Goal: Task Accomplishment & Management: Use online tool/utility

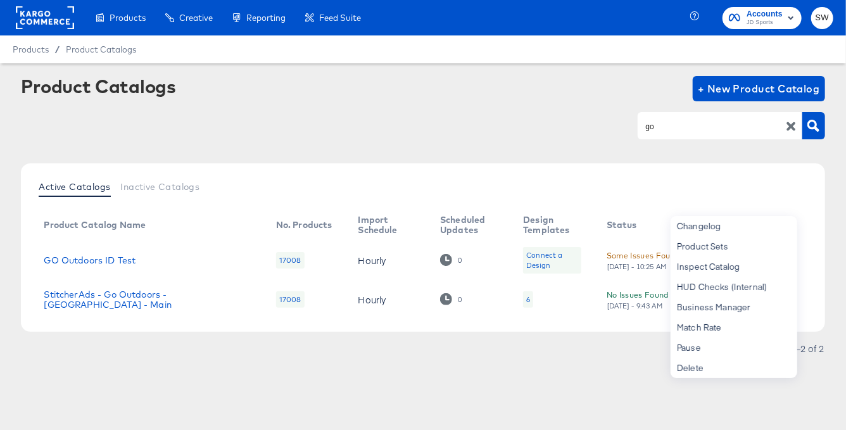
click at [477, 106] on div "Product Catalogs + New Product Catalog go" at bounding box center [422, 114] width 803 height 77
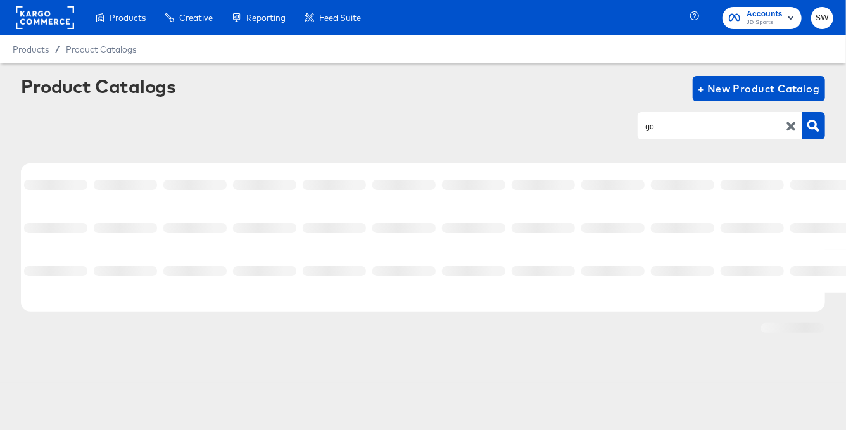
click at [668, 129] on input "go" at bounding box center [710, 126] width 135 height 15
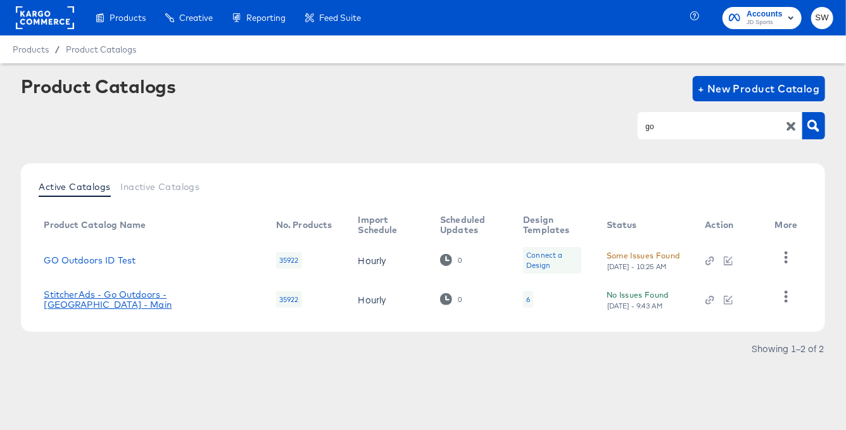
click at [189, 301] on link "StitcherAds - Go Outdoors - [GEOGRAPHIC_DATA] - Main" at bounding box center [147, 299] width 206 height 20
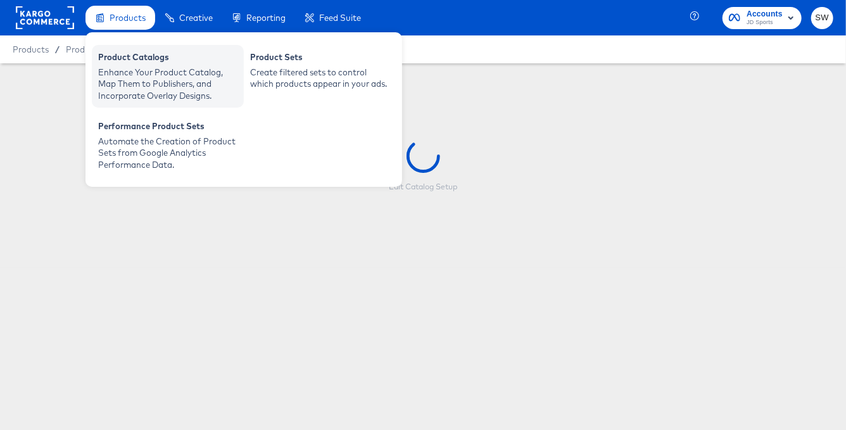
click at [154, 68] on div "Enhance Your Product Catalog, Map Them to Publishers, and Incorporate Overlay D…" at bounding box center [167, 83] width 139 height 35
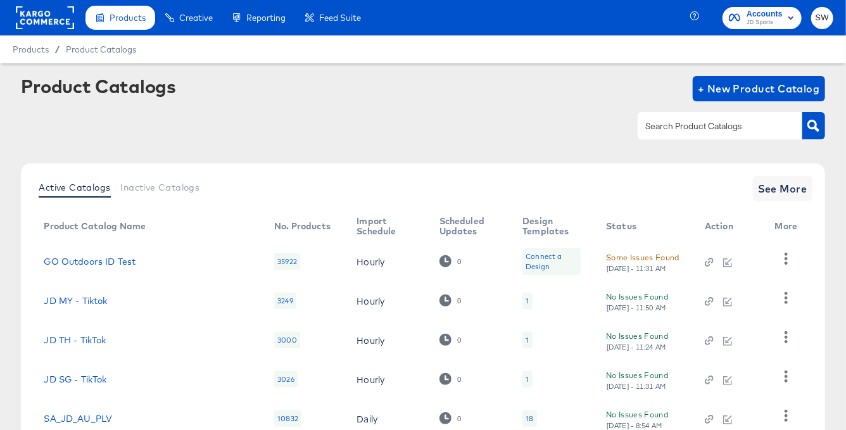
click at [689, 137] on div at bounding box center [719, 125] width 165 height 27
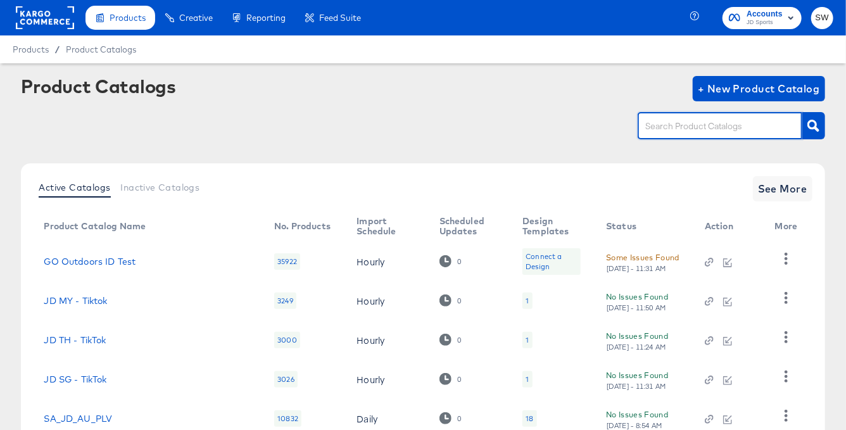
click at [686, 125] on input "text" at bounding box center [710, 126] width 135 height 15
type input "go"
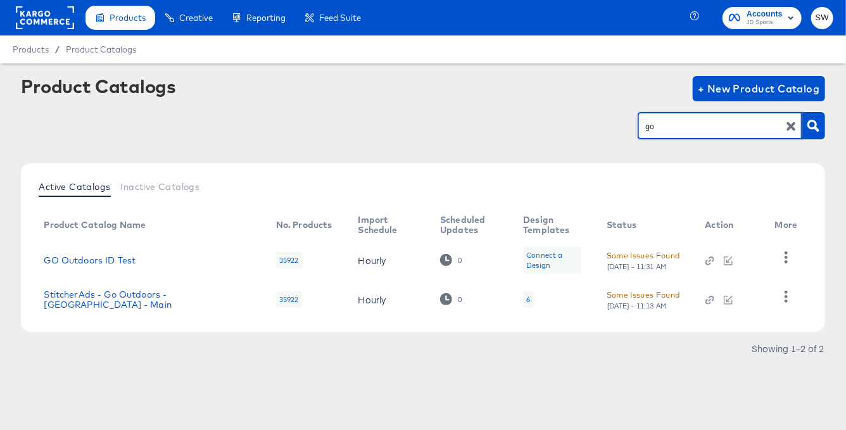
click at [199, 304] on td "StitcherAds - Go Outdoors - [GEOGRAPHIC_DATA] - Main" at bounding box center [150, 299] width 232 height 39
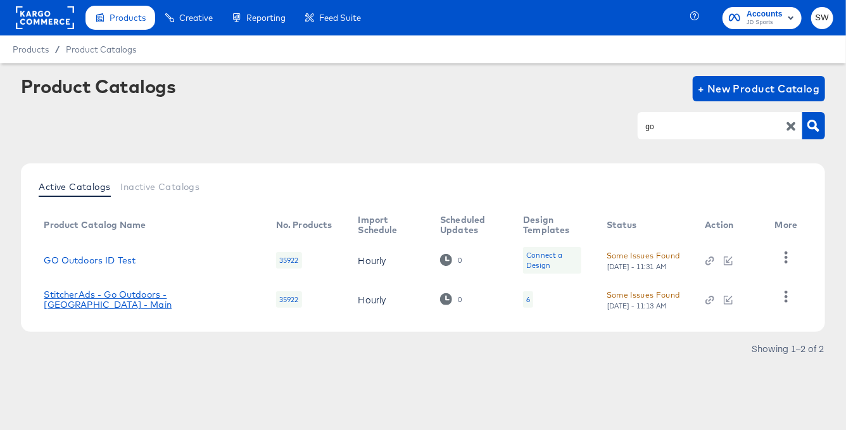
click at [195, 296] on link "StitcherAds - Go Outdoors - [GEOGRAPHIC_DATA] - Main" at bounding box center [147, 299] width 206 height 20
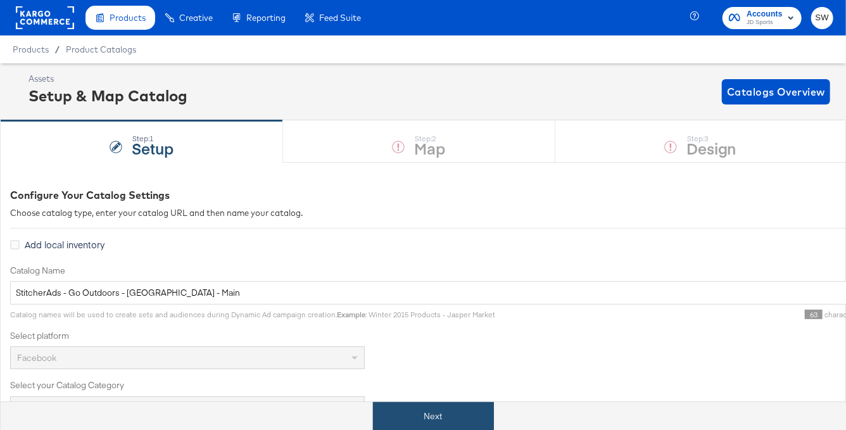
click at [431, 406] on button "Next" at bounding box center [433, 416] width 121 height 28
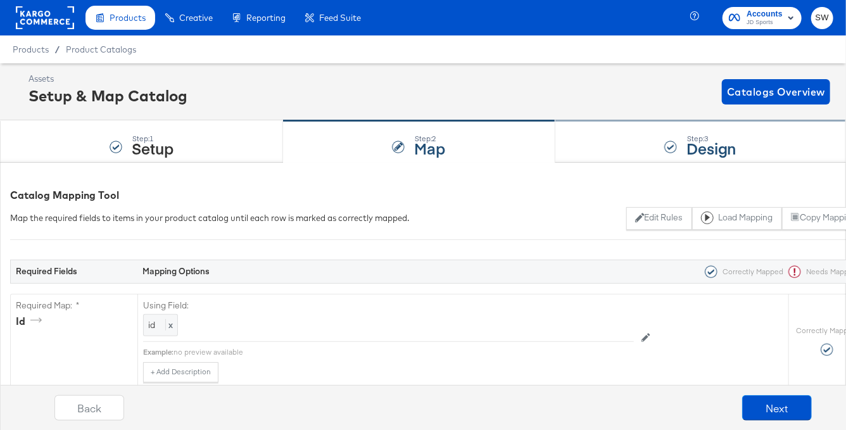
click at [669, 146] on div at bounding box center [670, 147] width 13 height 13
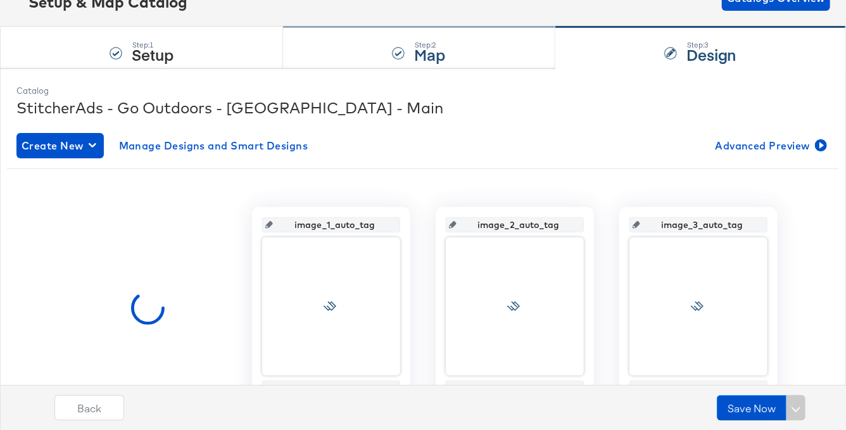
scroll to position [177, 0]
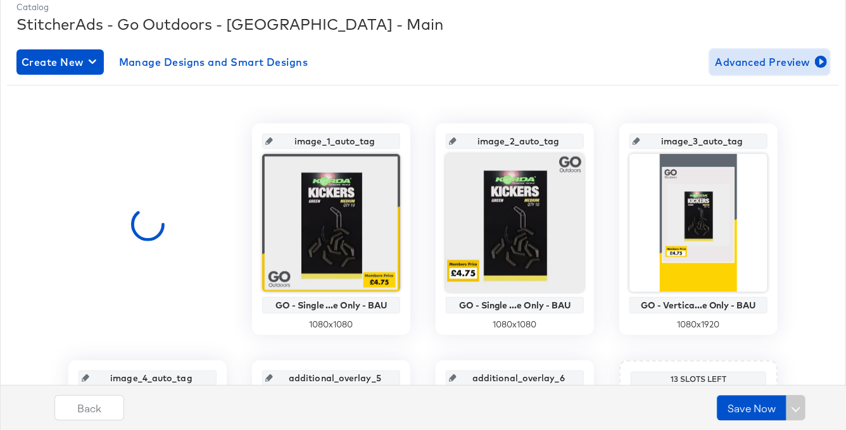
click at [736, 68] on span "Advanced Preview" at bounding box center [770, 62] width 110 height 18
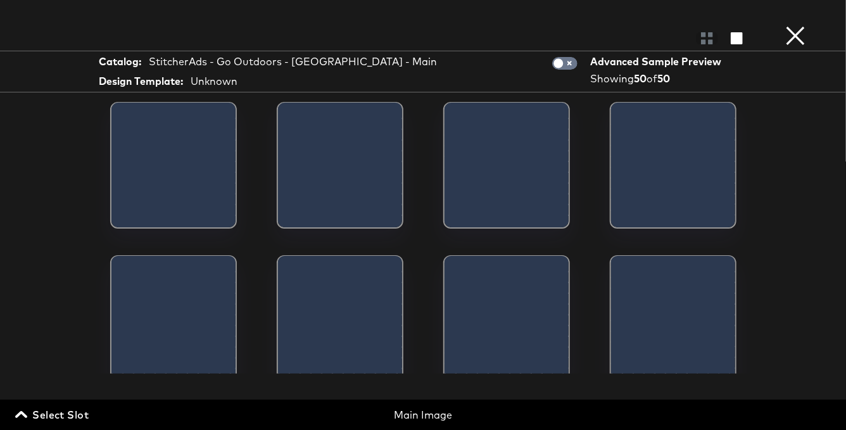
click at [75, 411] on span "Select Slot" at bounding box center [53, 415] width 71 height 18
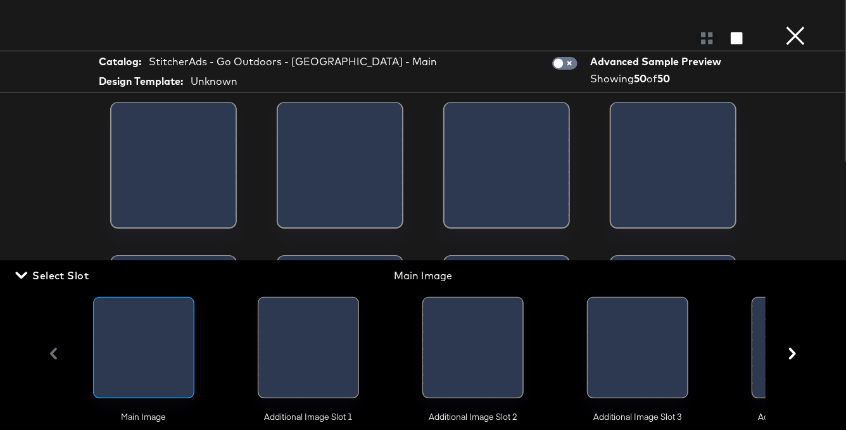
click at [289, 361] on div at bounding box center [290, 351] width 62 height 106
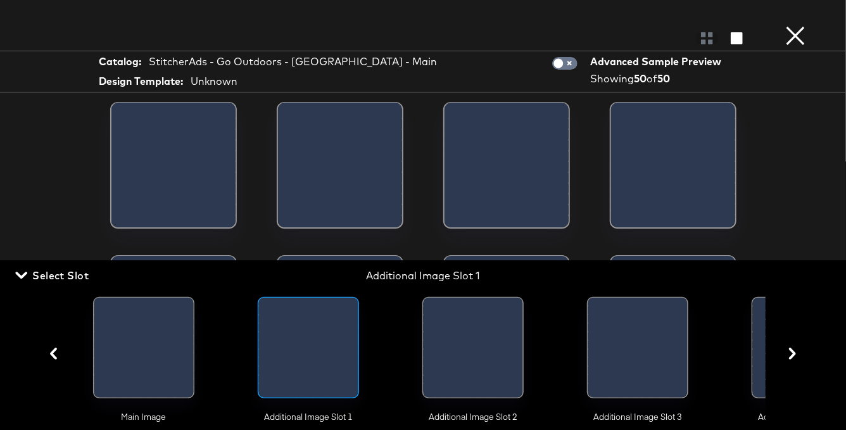
click at [130, 329] on div at bounding box center [143, 351] width 99 height 106
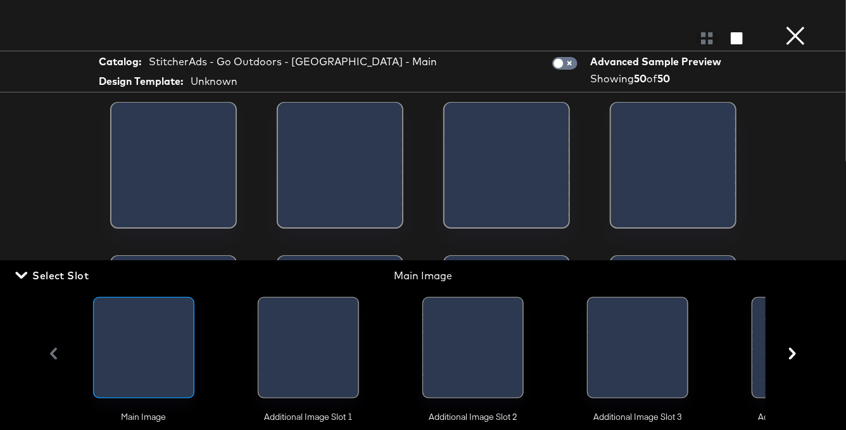
click at [799, 25] on button "×" at bounding box center [794, 12] width 25 height 25
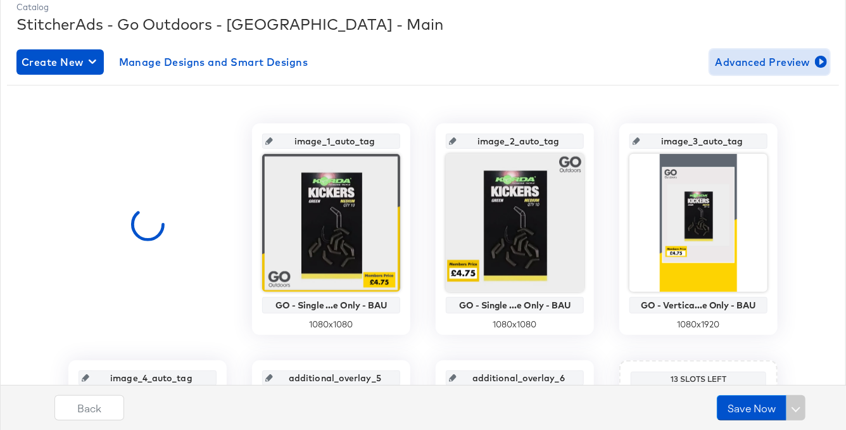
click at [781, 60] on span "Advanced Preview" at bounding box center [770, 62] width 110 height 18
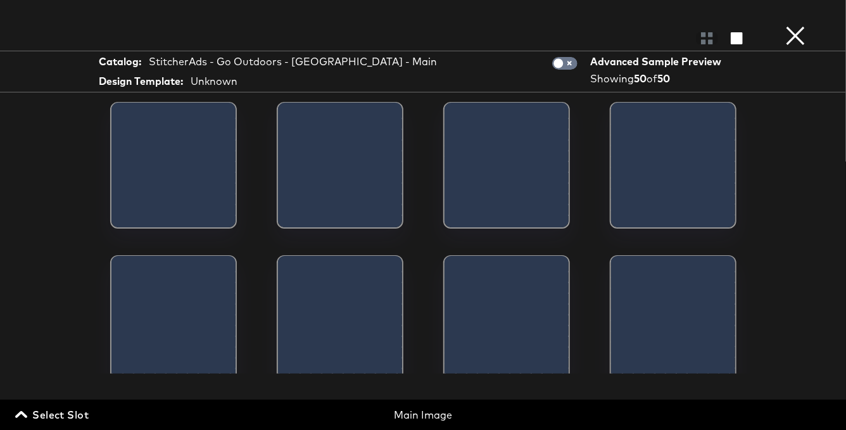
click at [794, 25] on button "×" at bounding box center [794, 12] width 25 height 25
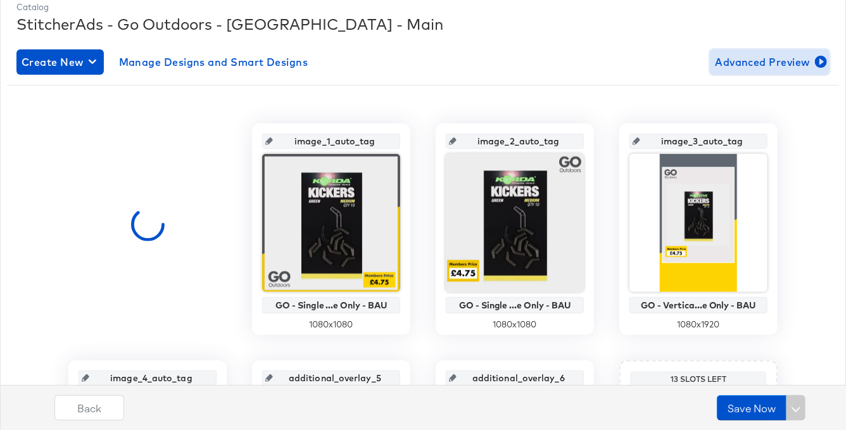
click at [751, 57] on span "Advanced Preview" at bounding box center [770, 62] width 110 height 18
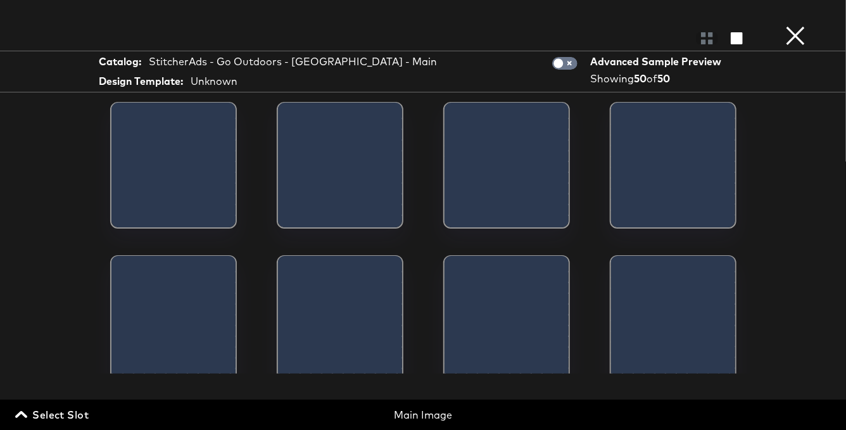
drag, startPoint x: 510, startPoint y: 175, endPoint x: 314, endPoint y: 172, distance: 195.6
click at [329, 180] on div at bounding box center [422, 238] width 719 height 272
click at [67, 417] on span "Select Slot" at bounding box center [53, 415] width 71 height 18
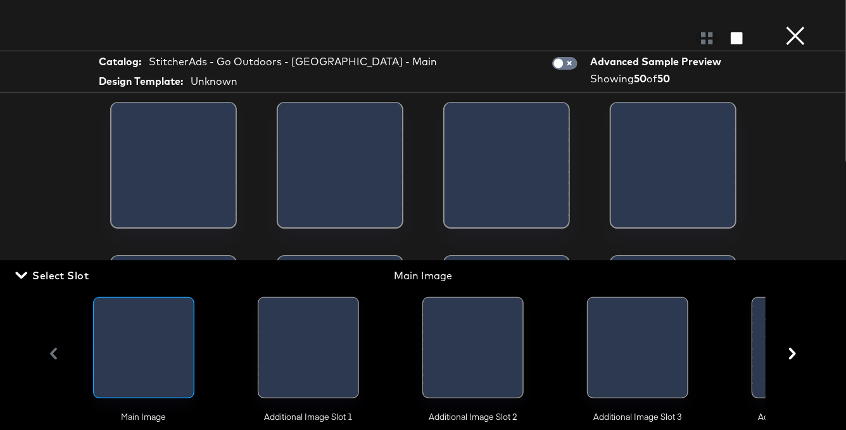
click at [299, 339] on div at bounding box center [288, 351] width 58 height 106
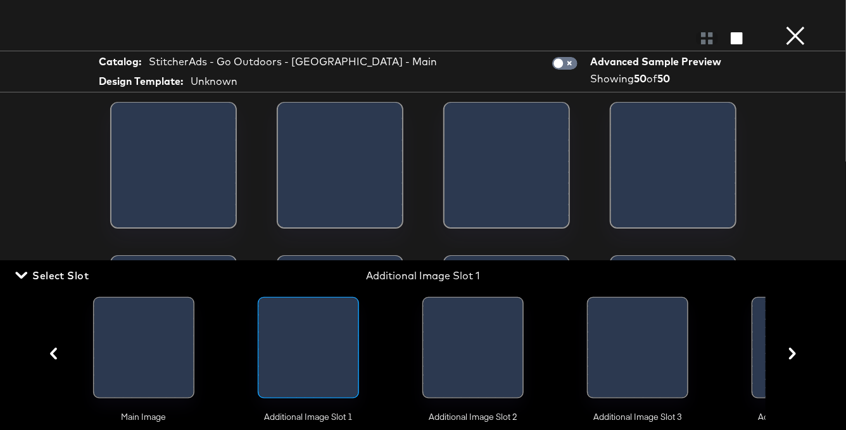
click at [65, 275] on span "Select Slot" at bounding box center [53, 275] width 71 height 18
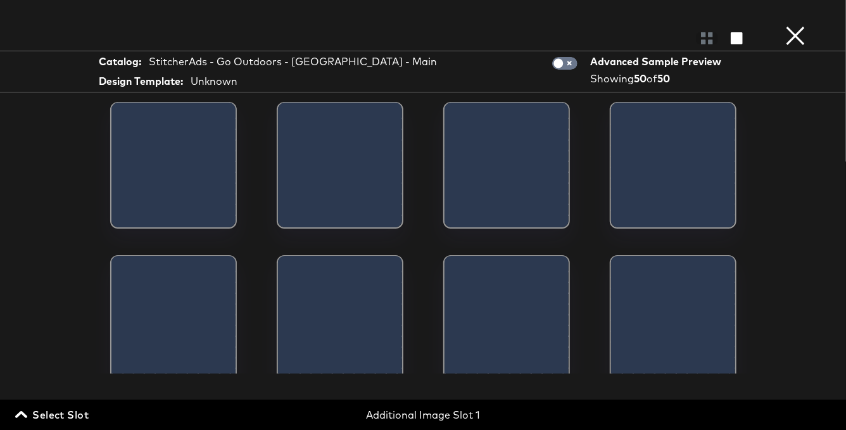
click at [796, 25] on button "×" at bounding box center [794, 12] width 25 height 25
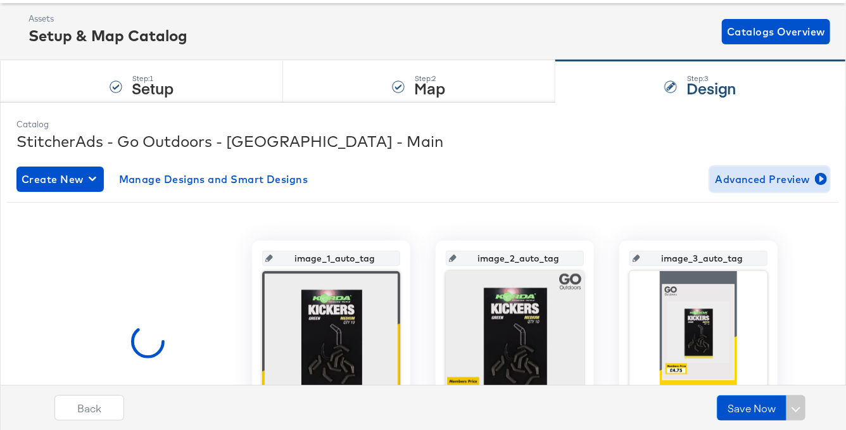
scroll to position [0, 0]
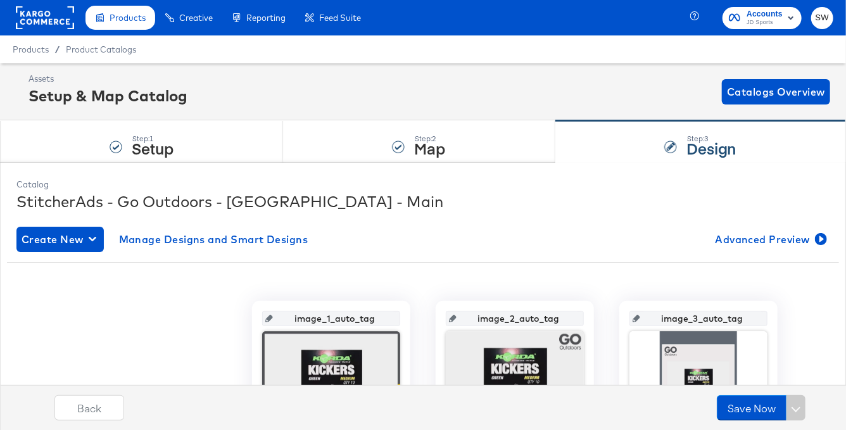
click at [53, 25] on rect at bounding box center [45, 17] width 58 height 23
